Goal: Task Accomplishment & Management: Manage account settings

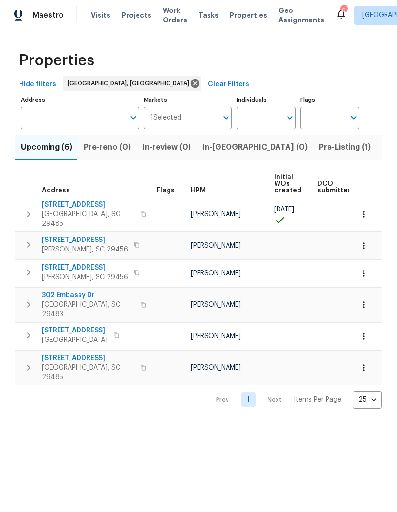
click at [377, 144] on button "Listed (13)" at bounding box center [402, 147] width 51 height 25
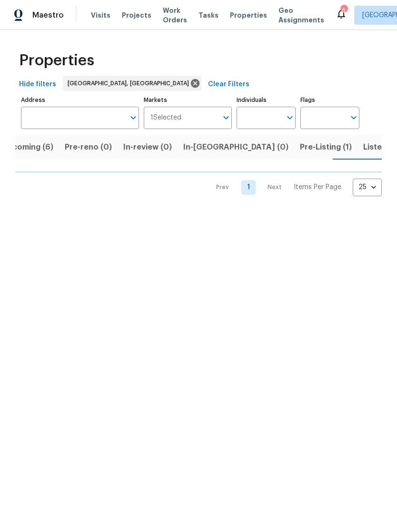
scroll to position [0, 20]
click at [357, 154] on button "Listed (13)" at bounding box center [382, 147] width 51 height 25
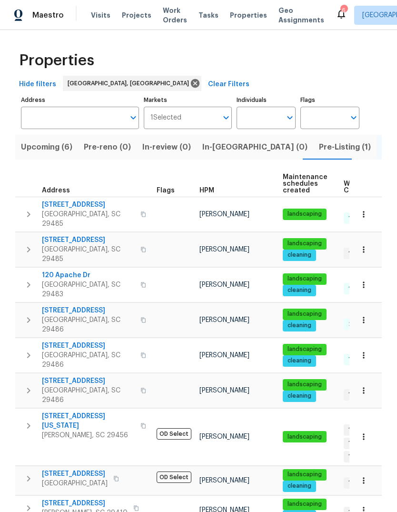
scroll to position [36, 0]
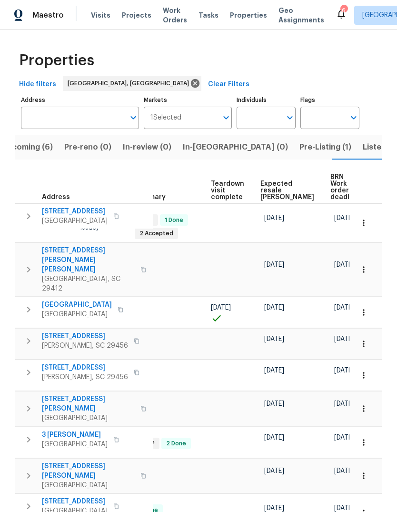
click at [101, 12] on span "Visits" at bounding box center [101, 15] width 20 height 10
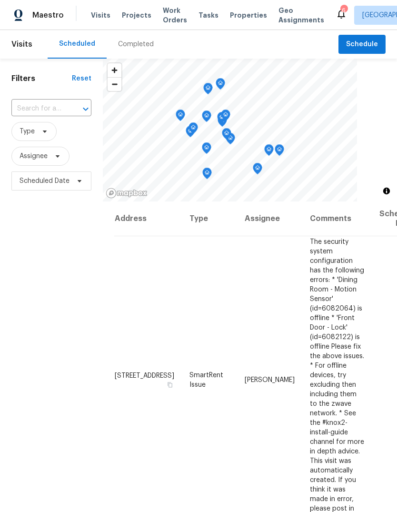
click at [0, 0] on icon at bounding box center [0, 0] width 0 height 0
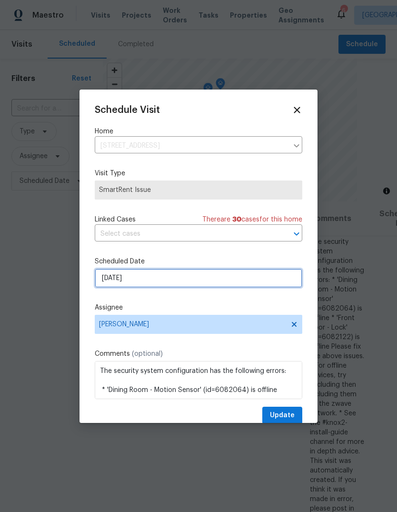
click at [232, 279] on input "[DATE]" at bounding box center [199, 278] width 208 height 19
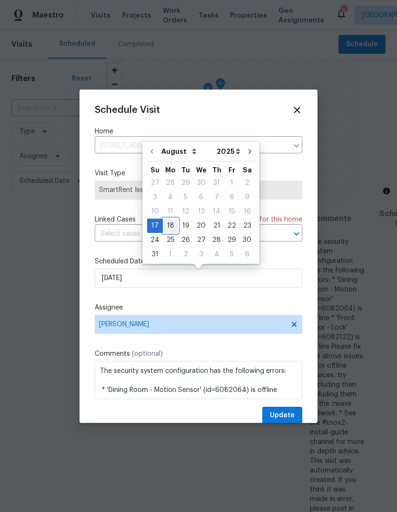
click at [173, 224] on div "18" at bounding box center [170, 225] width 15 height 13
type input "[DATE]"
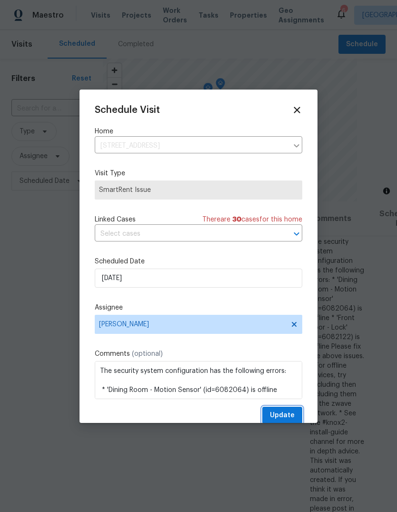
click at [291, 412] on span "Update" at bounding box center [282, 416] width 25 height 12
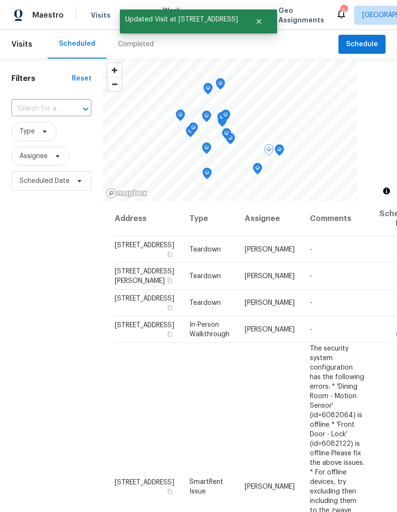
click at [0, 0] on icon at bounding box center [0, 0] width 0 height 0
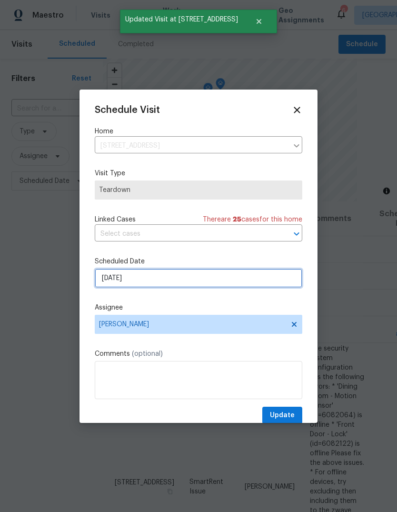
click at [212, 280] on input "[DATE]" at bounding box center [199, 278] width 208 height 19
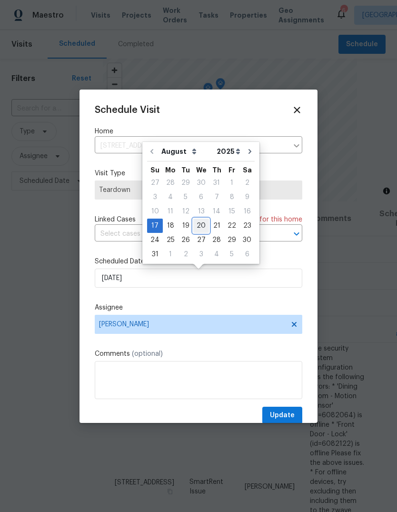
click at [203, 226] on div "20" at bounding box center [201, 225] width 16 height 13
type input "[DATE]"
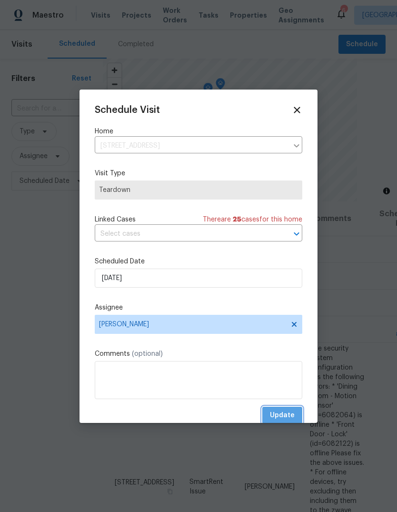
click at [295, 413] on button "Update" at bounding box center [283, 416] width 40 height 18
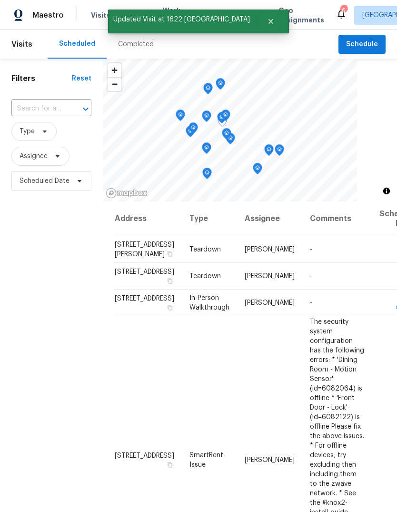
click at [0, 0] on icon at bounding box center [0, 0] width 0 height 0
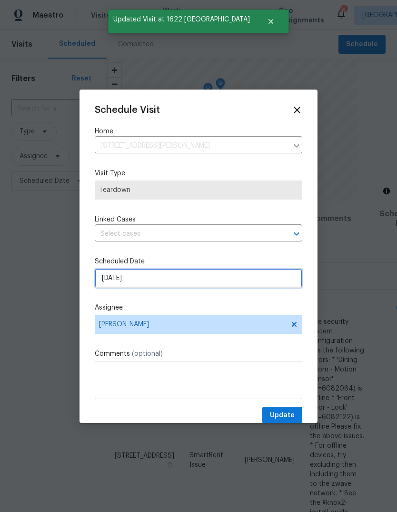
click at [233, 280] on input "[DATE]" at bounding box center [199, 278] width 208 height 19
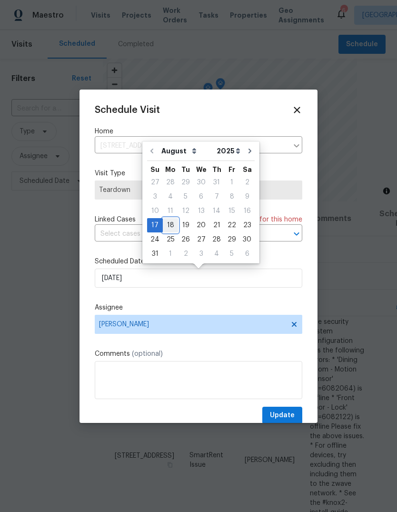
click at [172, 225] on div "18" at bounding box center [170, 225] width 15 height 13
type input "[DATE]"
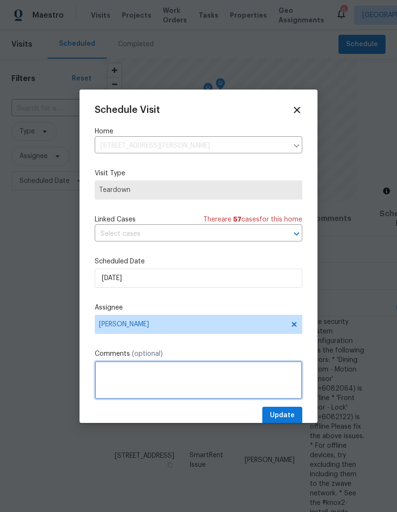
click at [285, 399] on textarea at bounding box center [199, 380] width 208 height 38
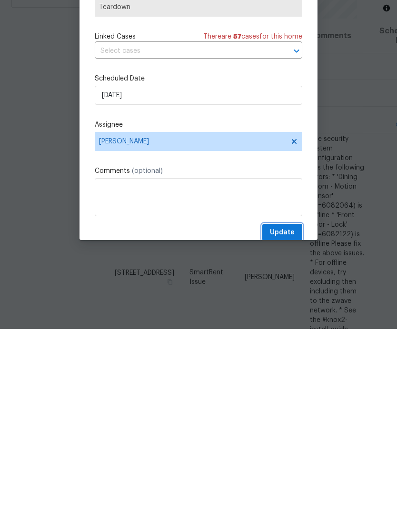
click at [291, 407] on button "Update" at bounding box center [283, 416] width 40 height 18
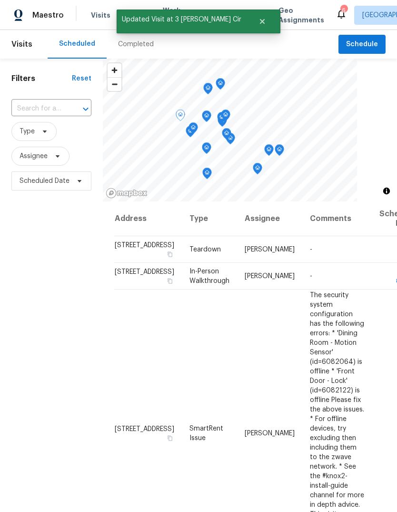
click at [0, 0] on icon at bounding box center [0, 0] width 0 height 0
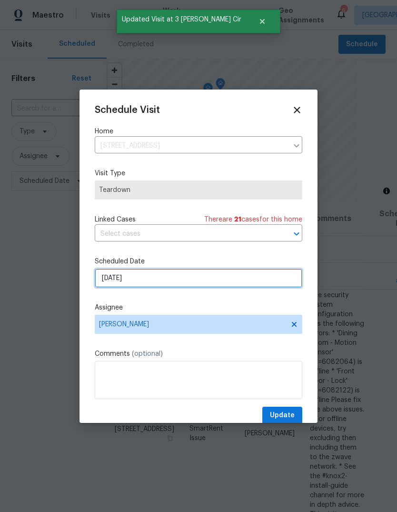
click at [205, 284] on input "[DATE]" at bounding box center [199, 278] width 208 height 19
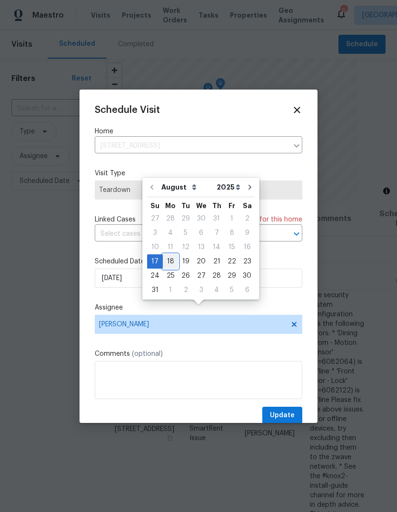
click at [175, 255] on div "18" at bounding box center [170, 261] width 15 height 13
type input "[DATE]"
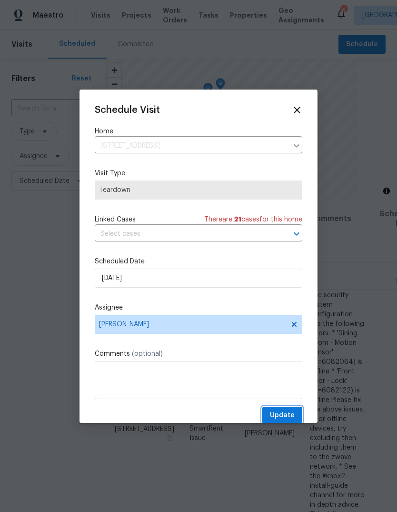
click at [293, 414] on span "Update" at bounding box center [282, 416] width 25 height 12
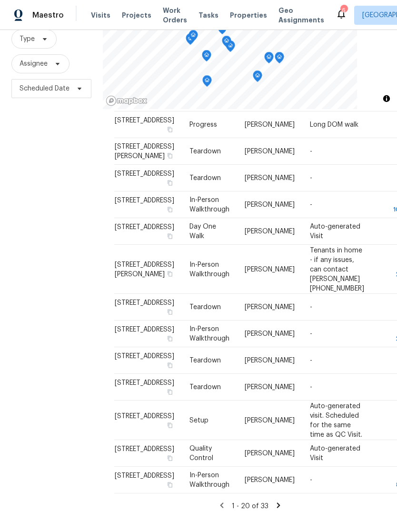
scroll to position [92, 0]
